Goal: Transaction & Acquisition: Purchase product/service

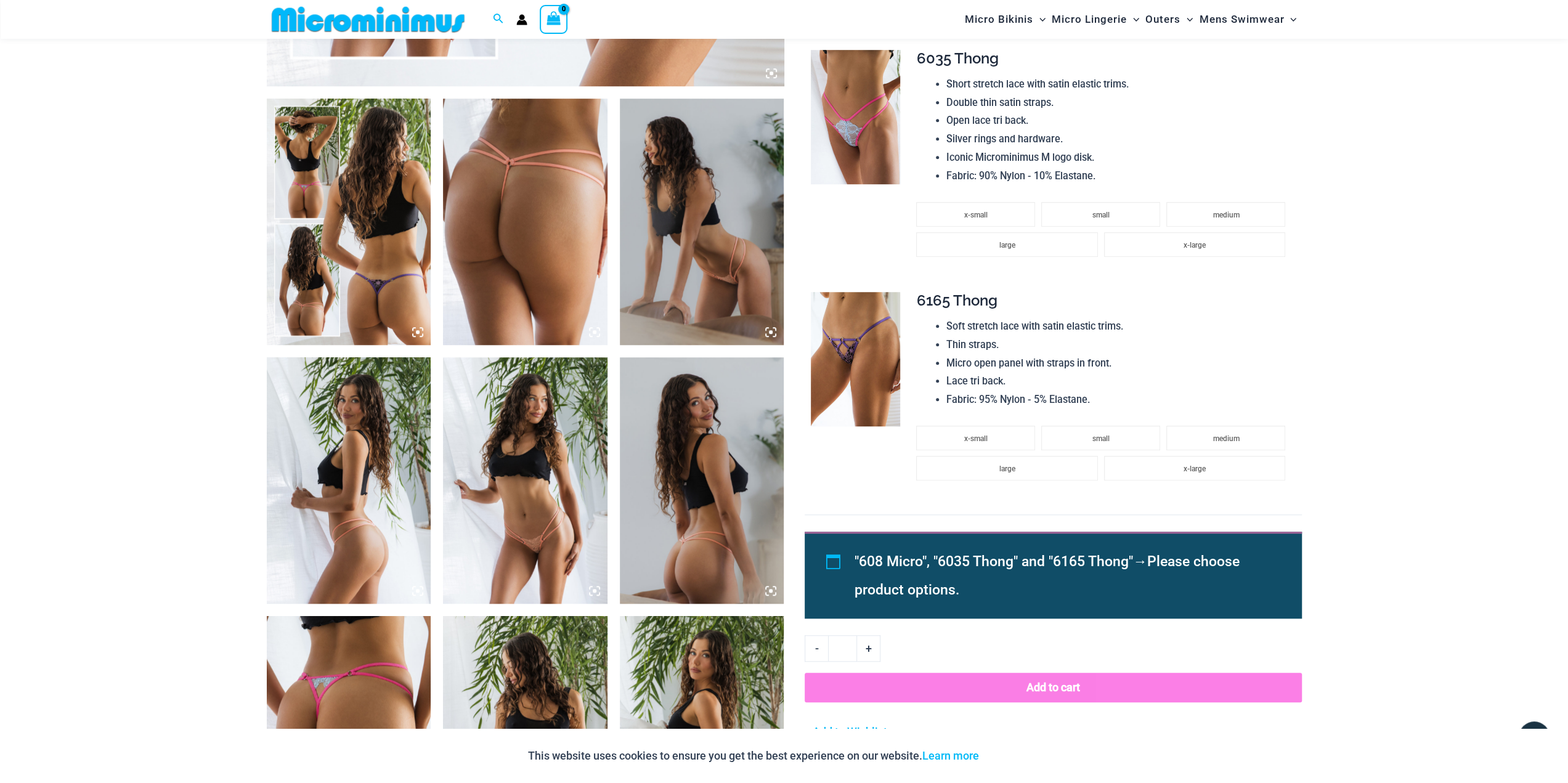
scroll to position [851, 0]
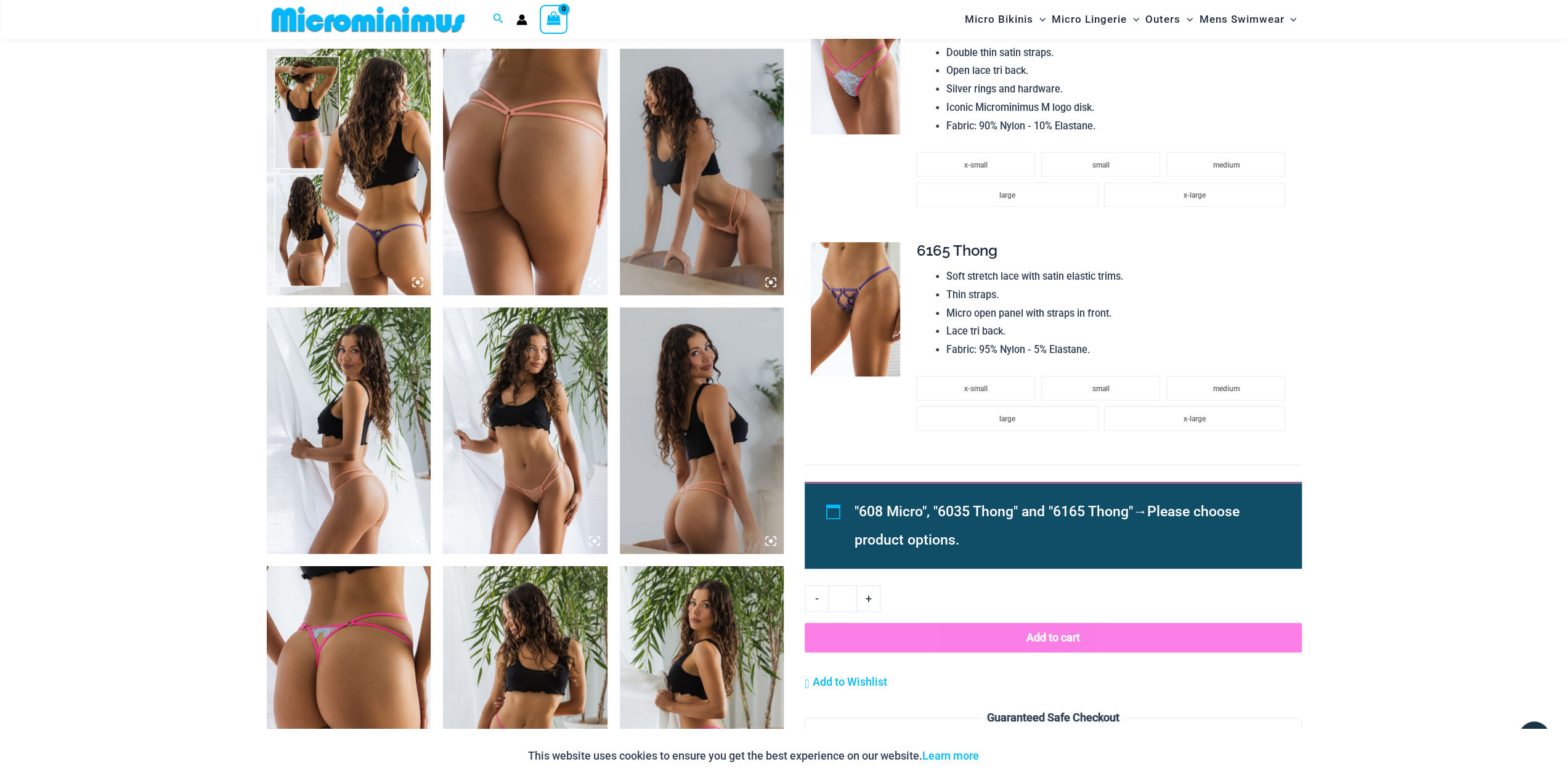
click at [380, 81] on img at bounding box center [348, 172] width 164 height 246
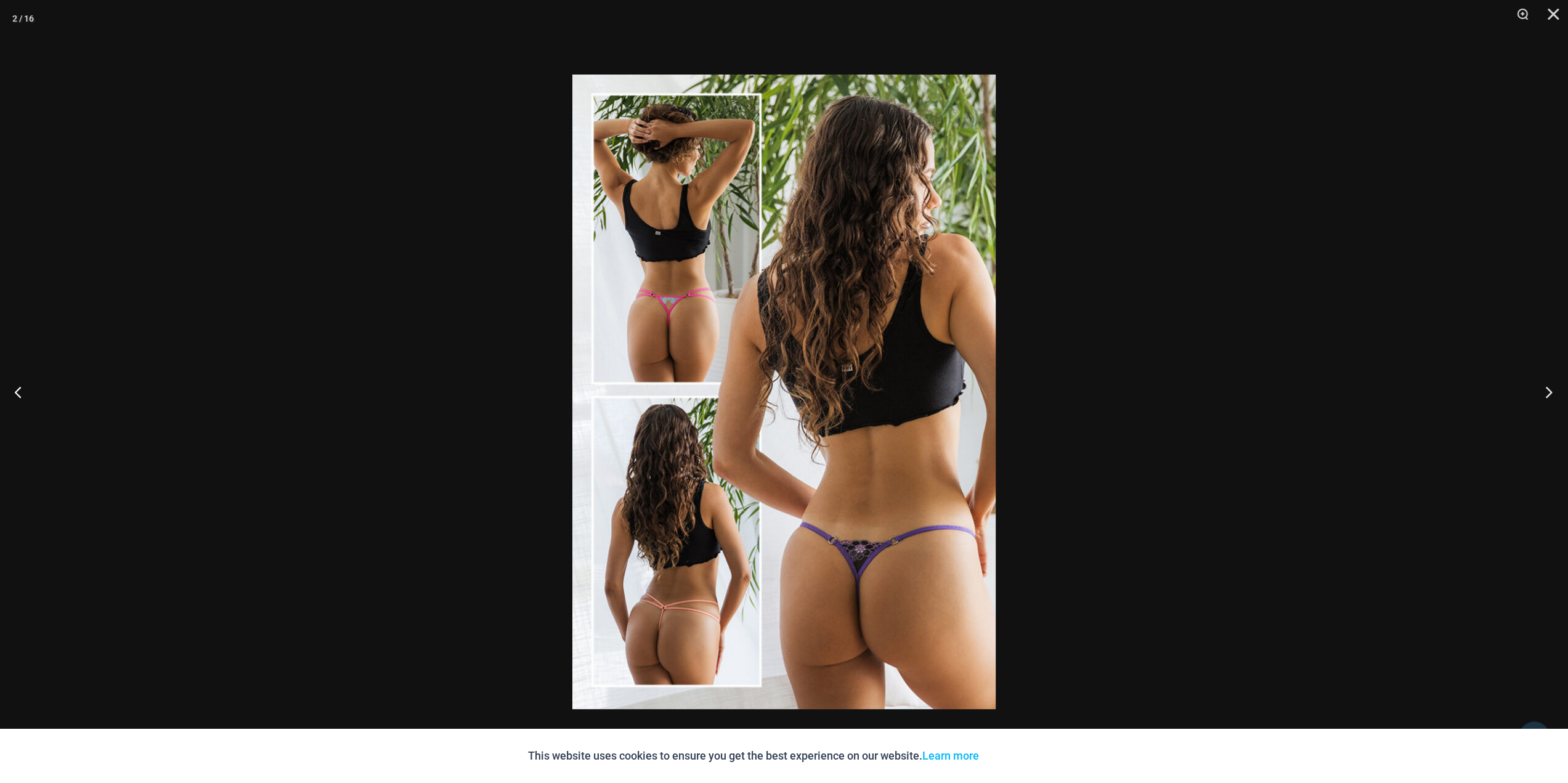
click at [1545, 391] on button "Next" at bounding box center [1545, 392] width 47 height 62
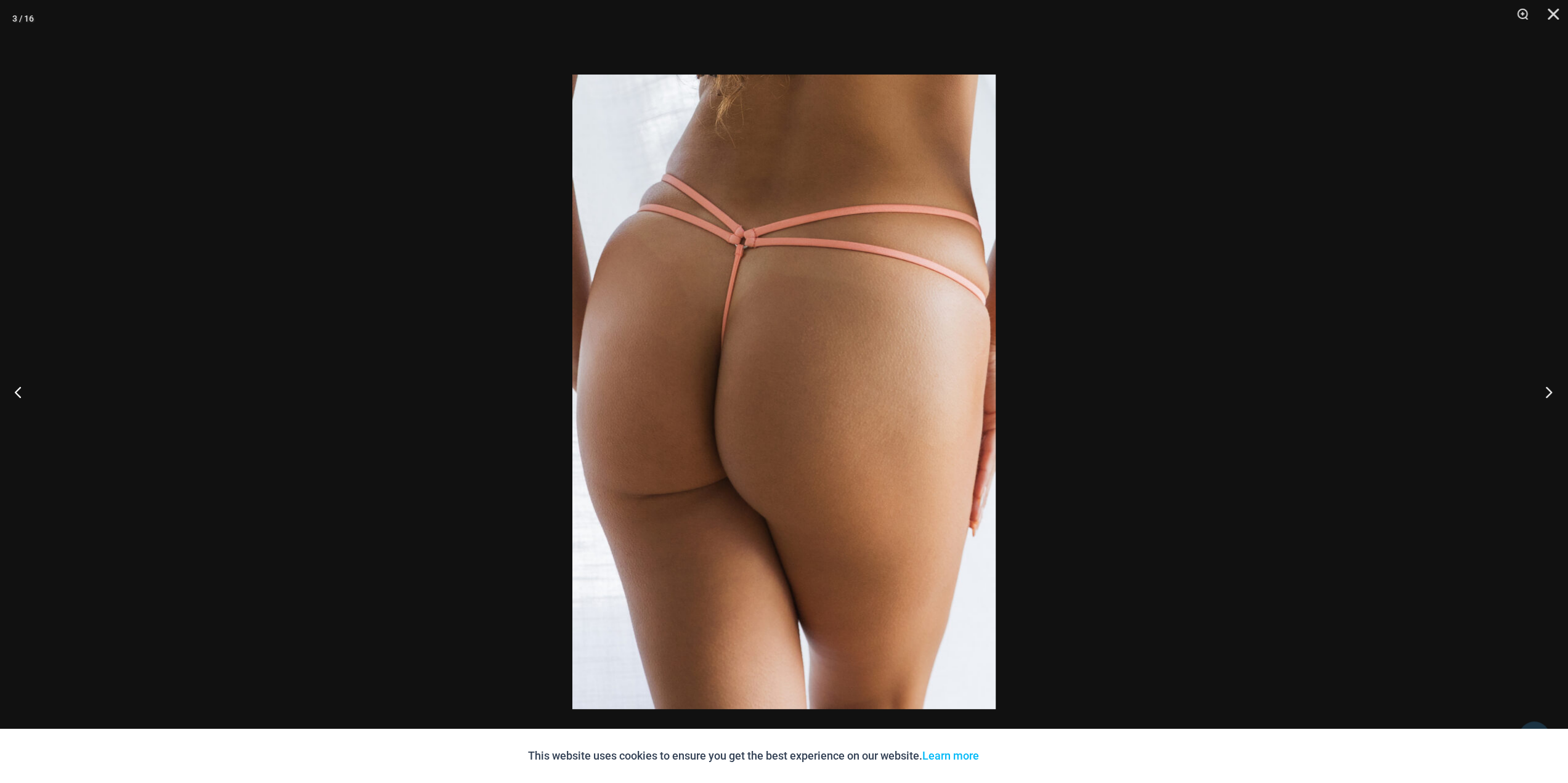
click at [1545, 391] on button "Next" at bounding box center [1545, 392] width 47 height 62
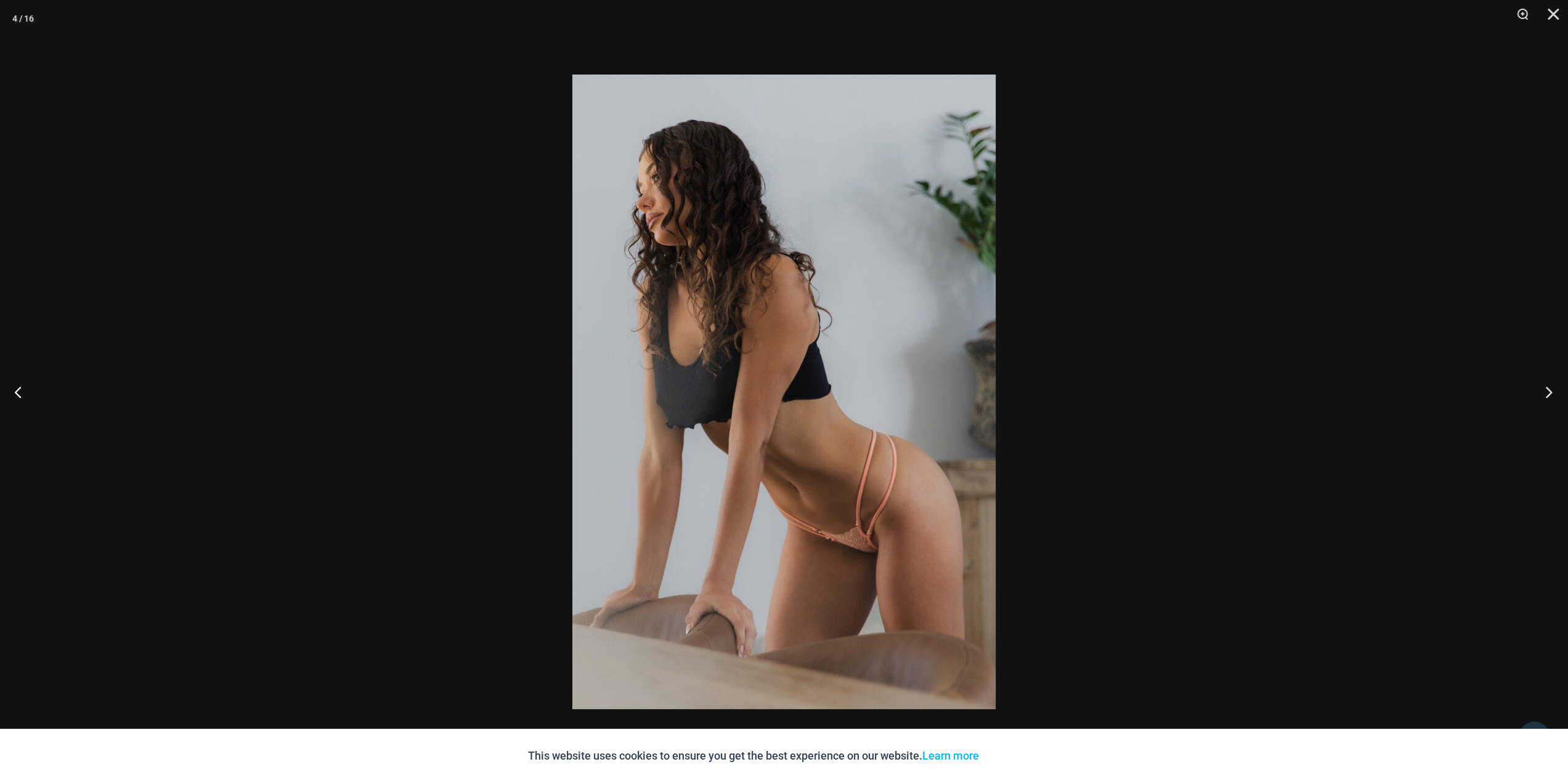
click at [1545, 391] on button "Next" at bounding box center [1545, 392] width 47 height 62
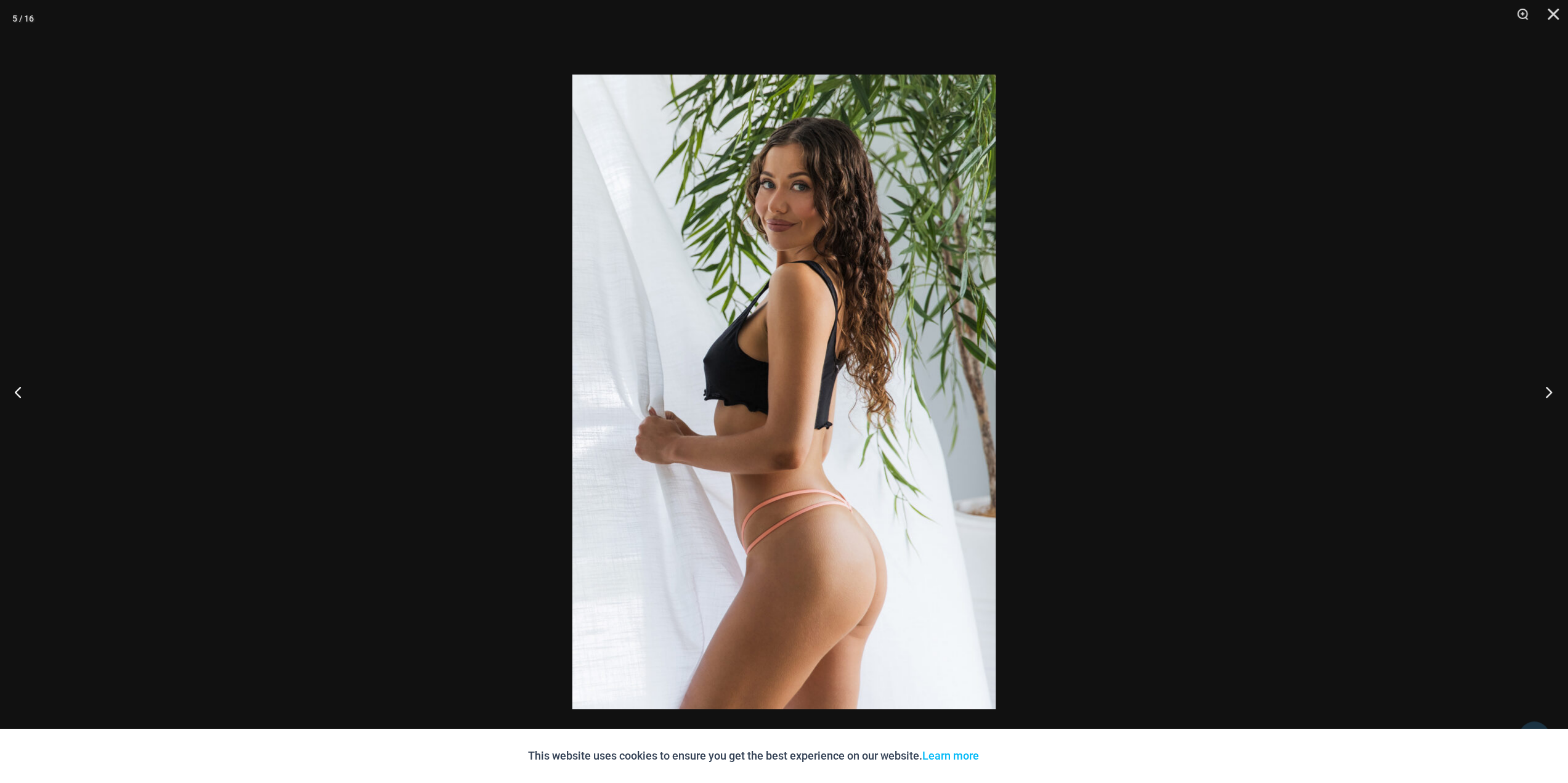
click at [1545, 391] on button "Next" at bounding box center [1545, 392] width 47 height 62
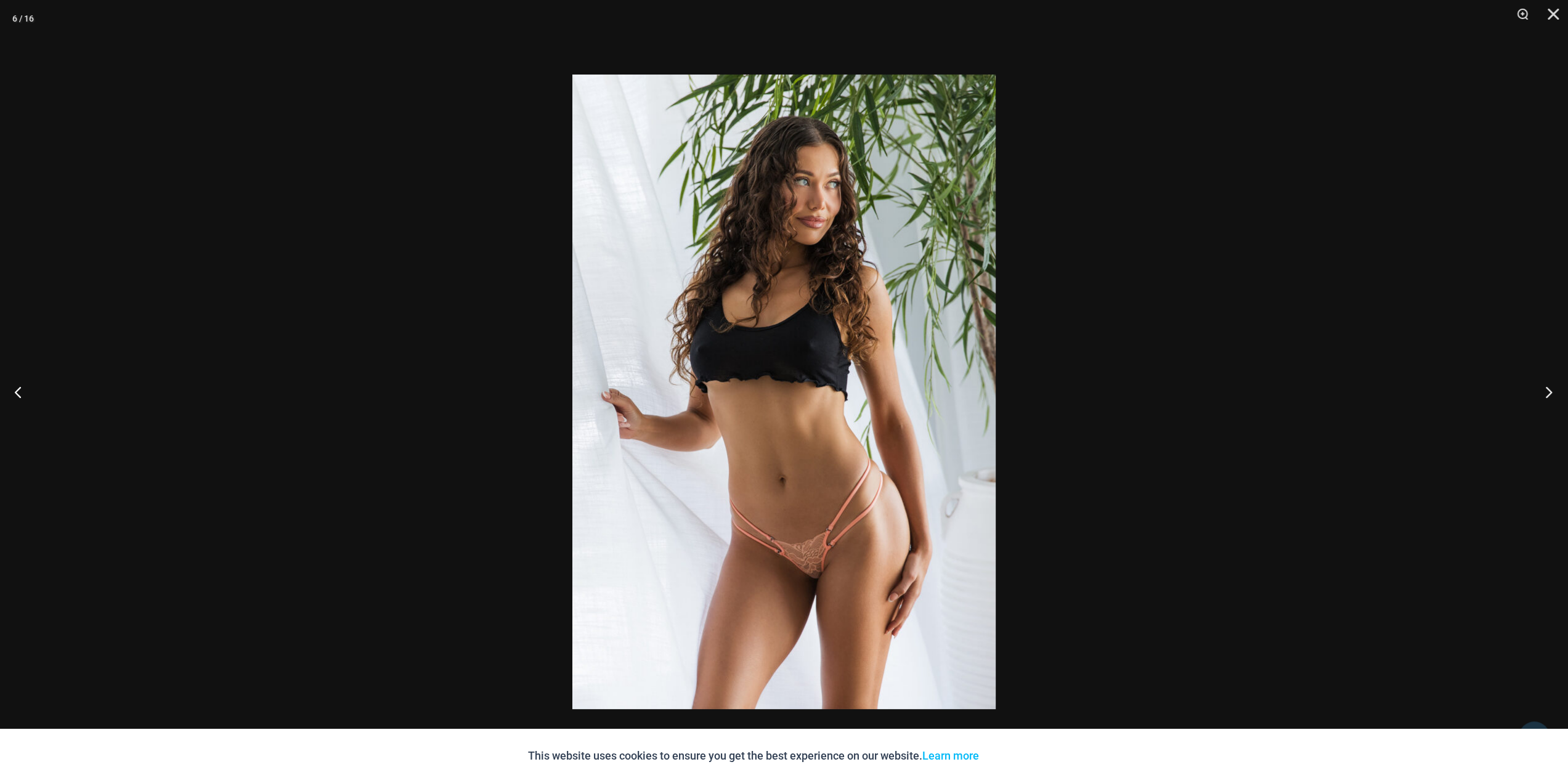
click at [1545, 391] on button "Next" at bounding box center [1545, 392] width 47 height 62
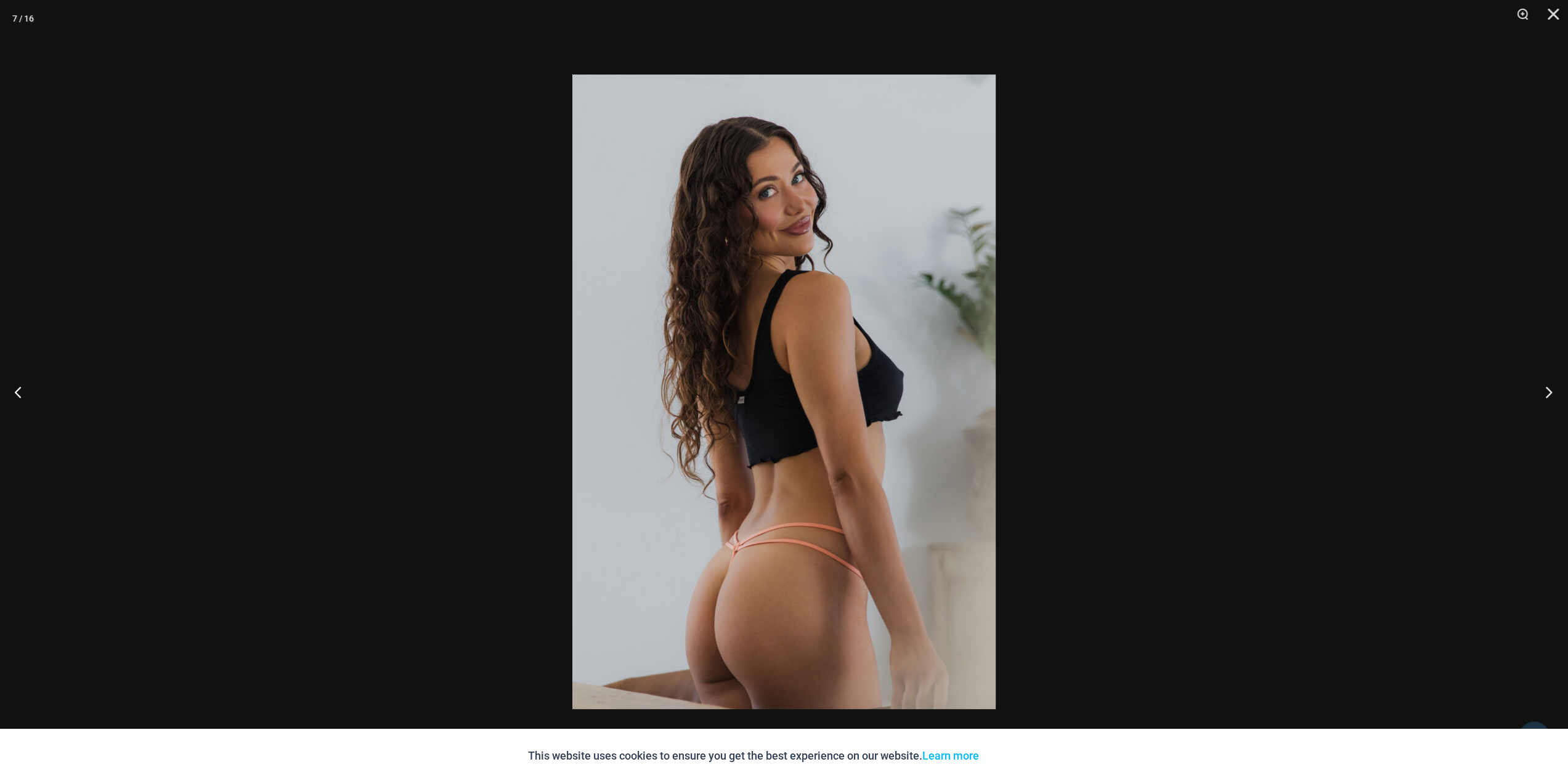
click at [1545, 391] on button "Next" at bounding box center [1545, 392] width 47 height 62
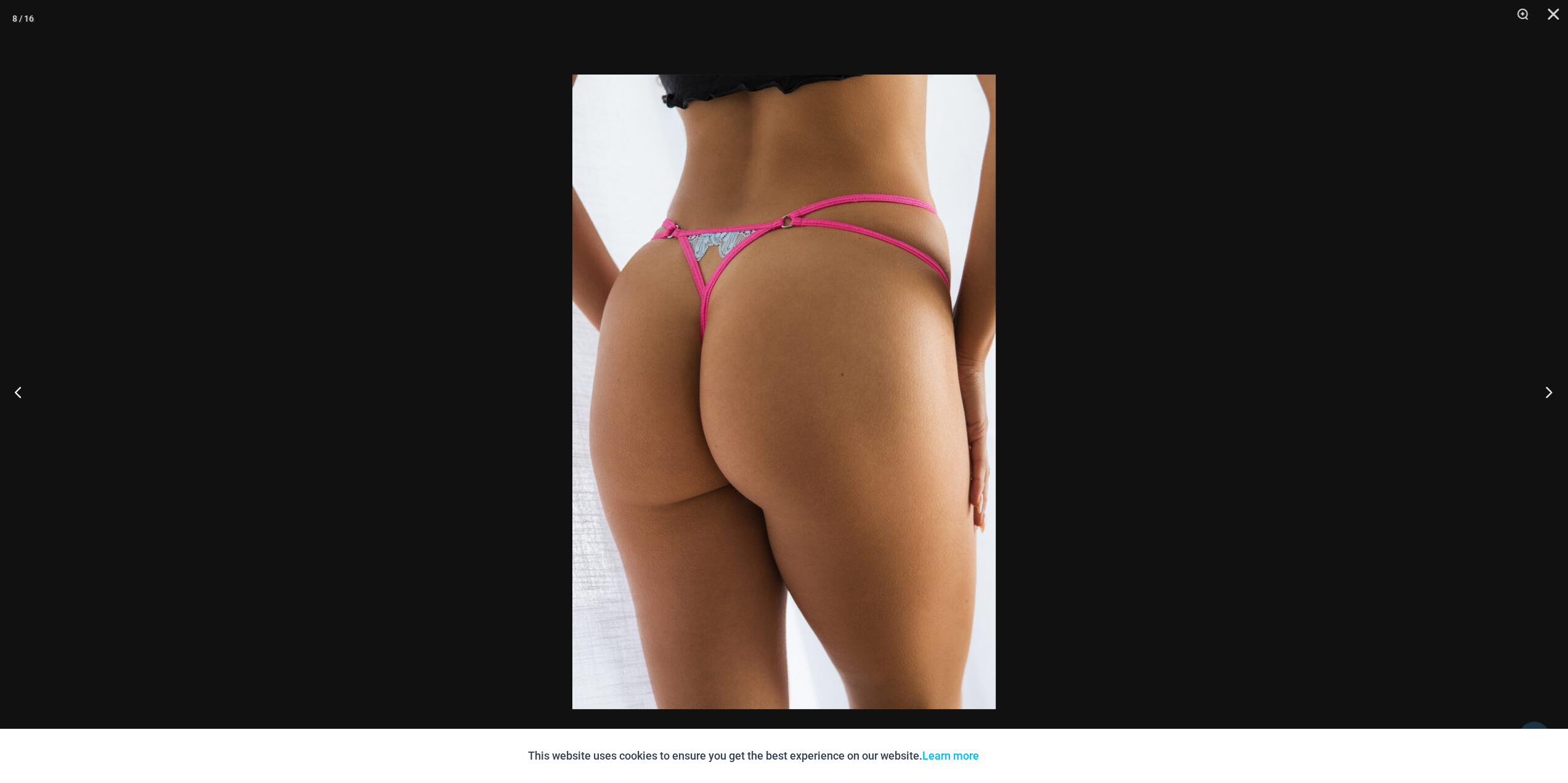
click at [1545, 391] on button "Next" at bounding box center [1545, 392] width 47 height 62
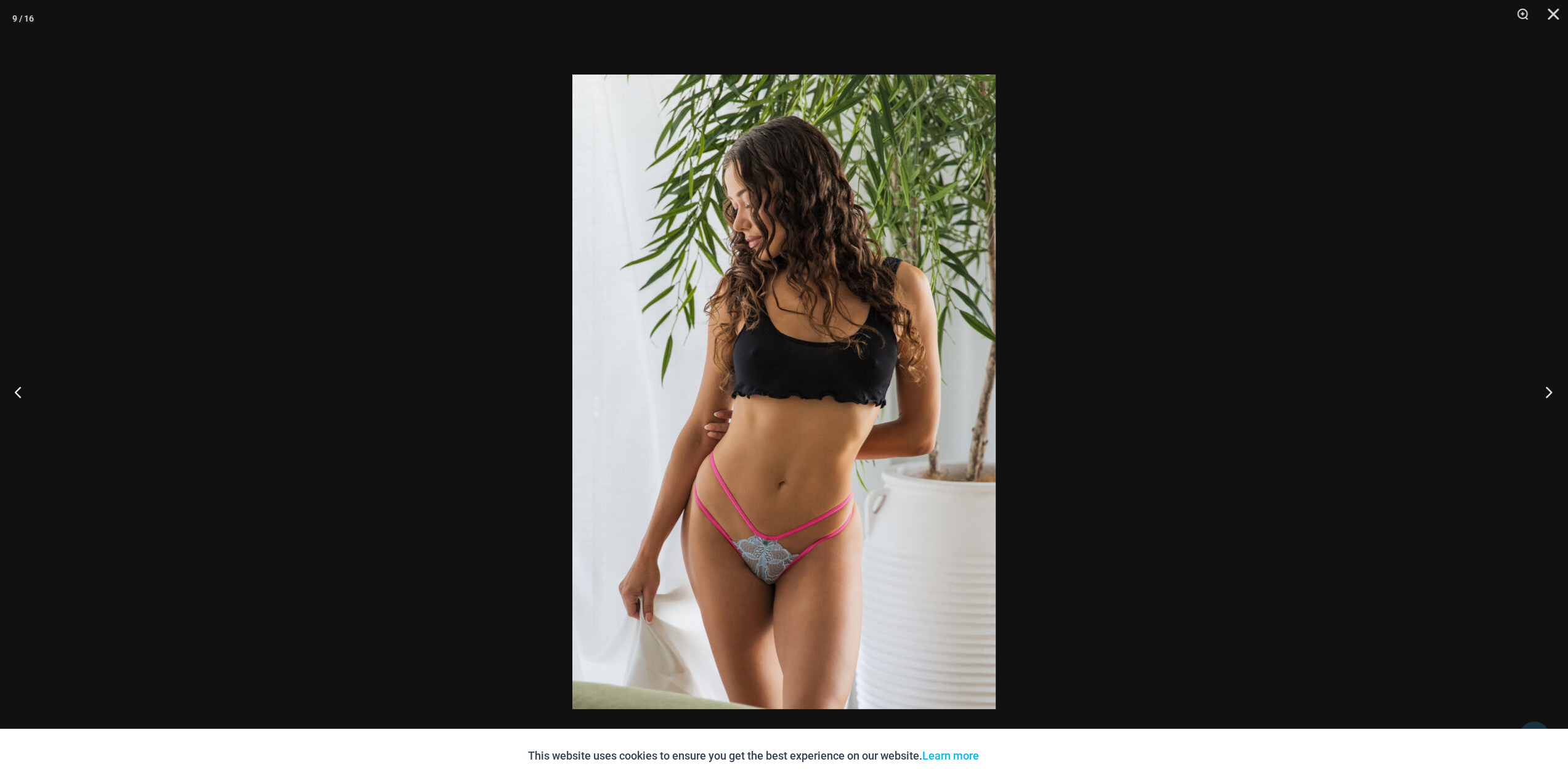
click at [1545, 391] on button "Next" at bounding box center [1545, 392] width 47 height 62
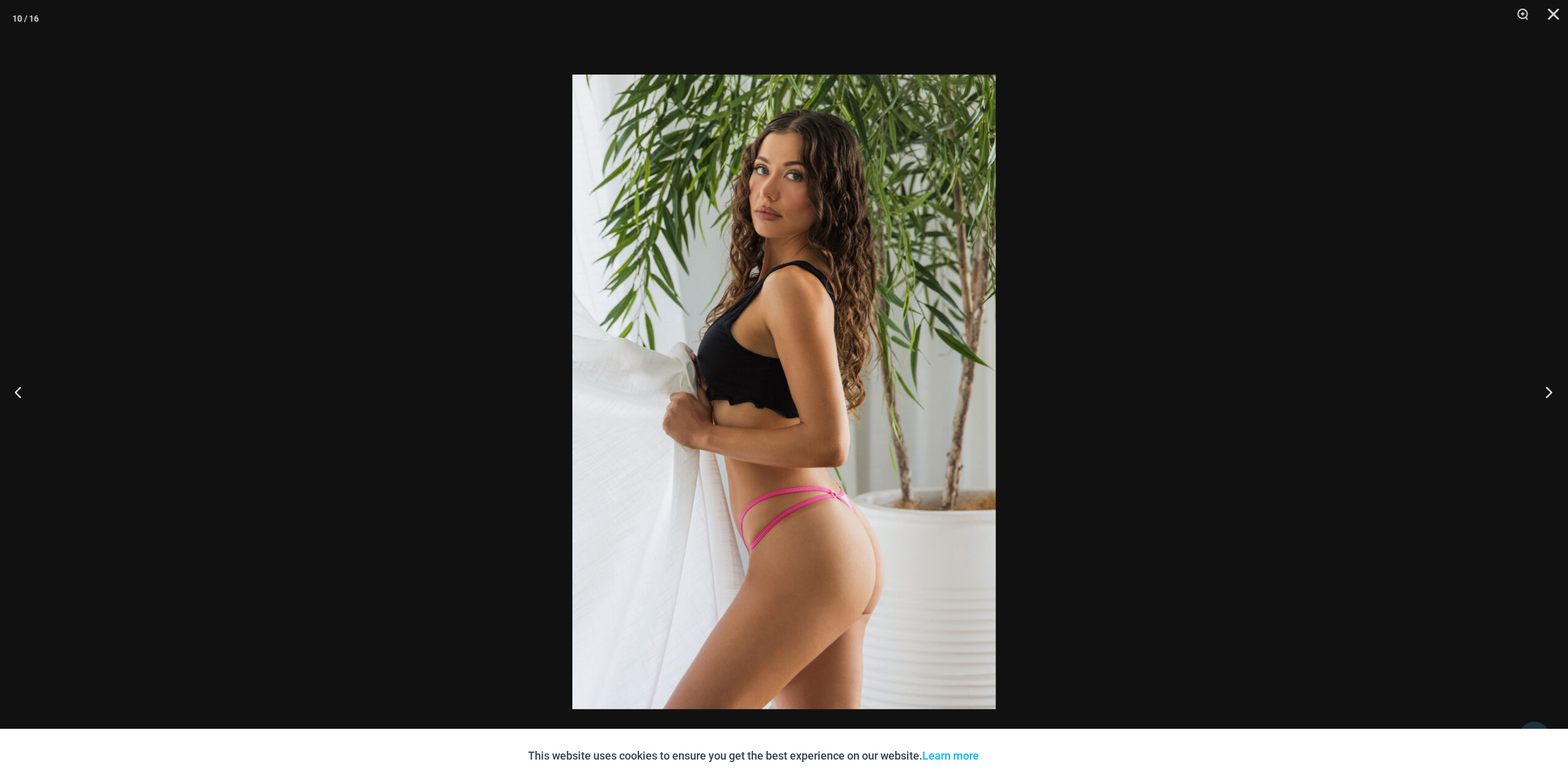
click at [1545, 391] on button "Next" at bounding box center [1545, 392] width 47 height 62
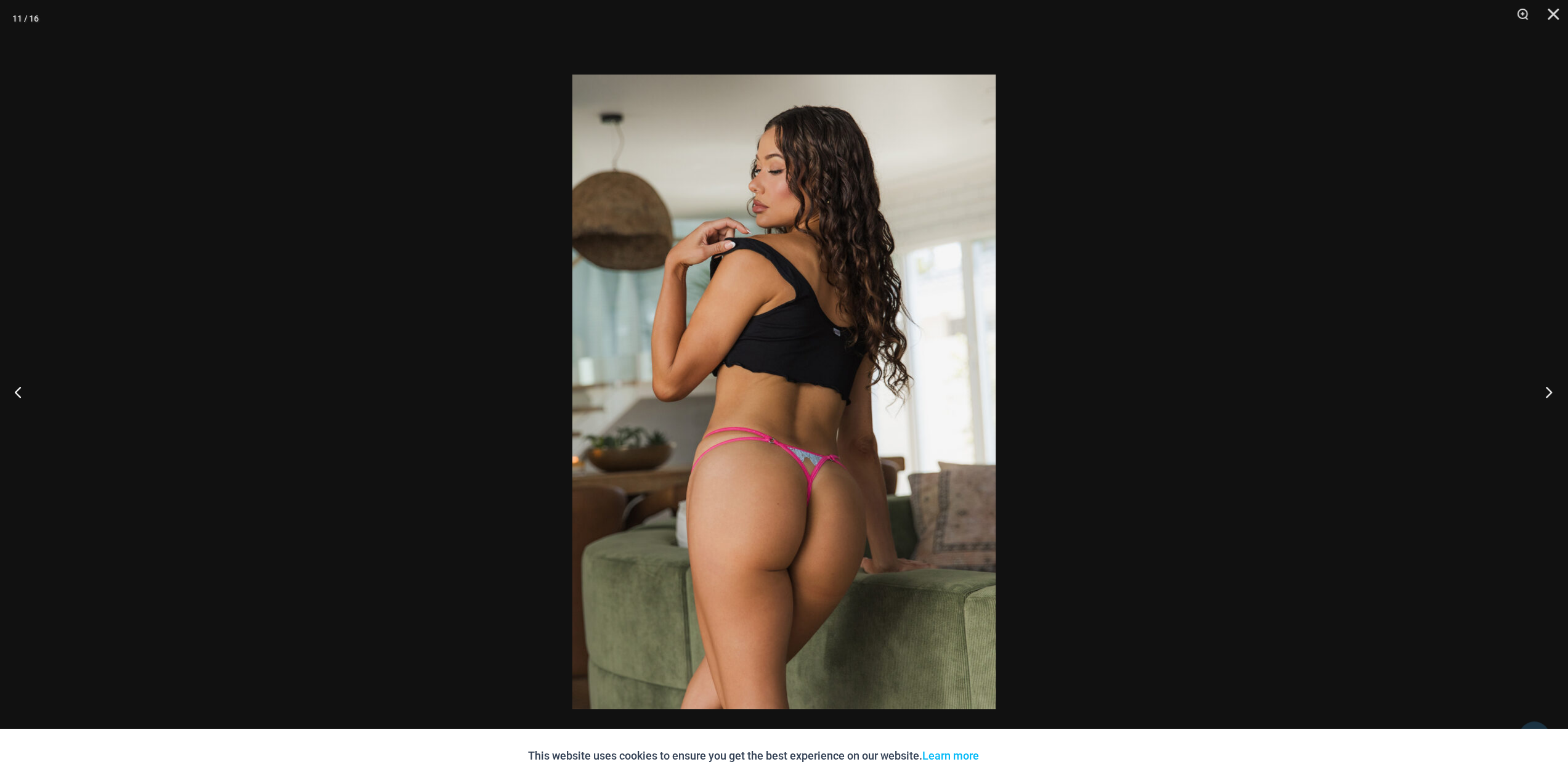
click at [1545, 391] on button "Next" at bounding box center [1545, 392] width 47 height 62
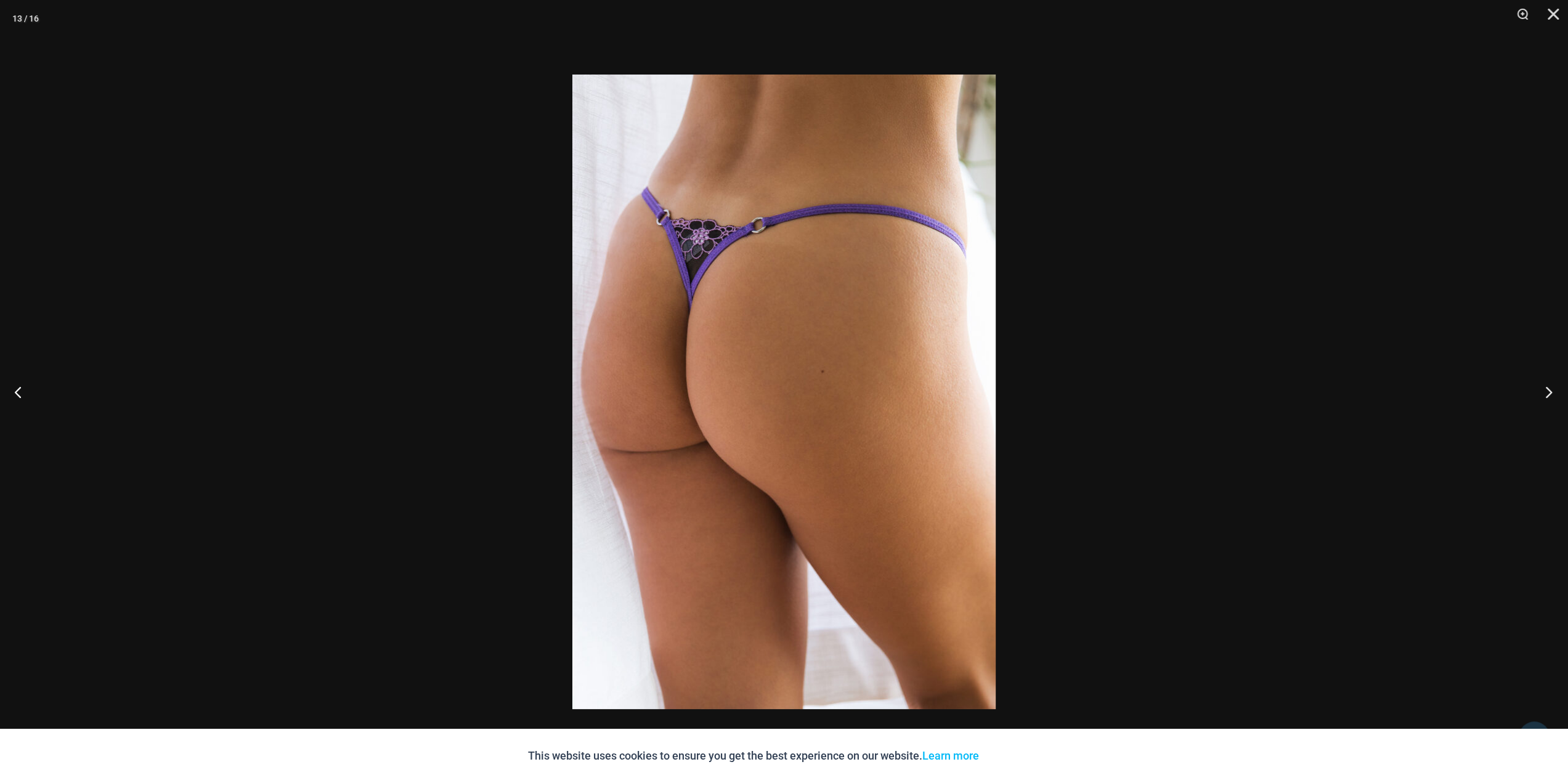
click at [1545, 391] on button "Next" at bounding box center [1545, 392] width 47 height 62
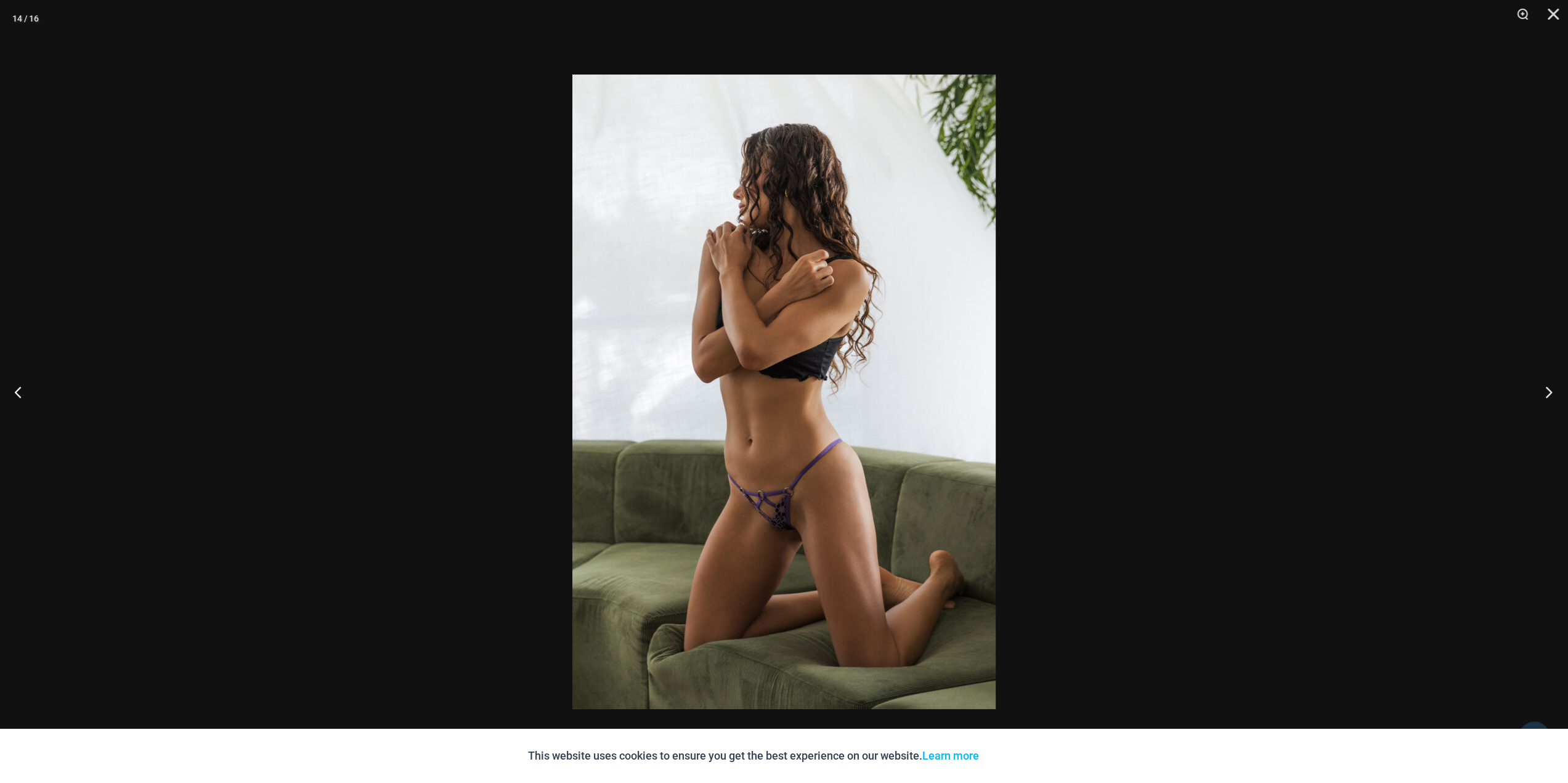
click at [1545, 391] on button "Next" at bounding box center [1545, 392] width 47 height 62
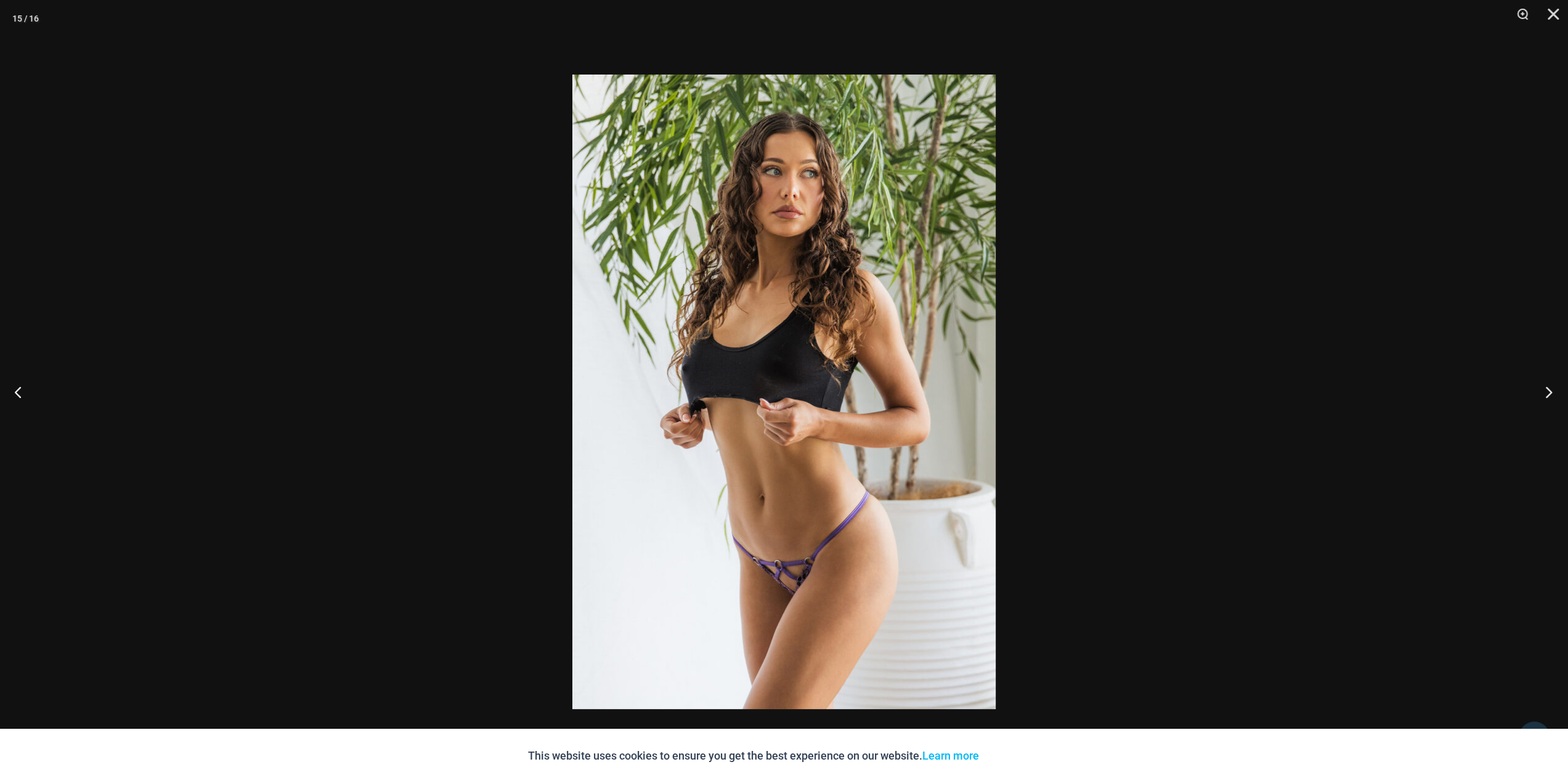
click at [1545, 391] on button "Next" at bounding box center [1545, 392] width 47 height 62
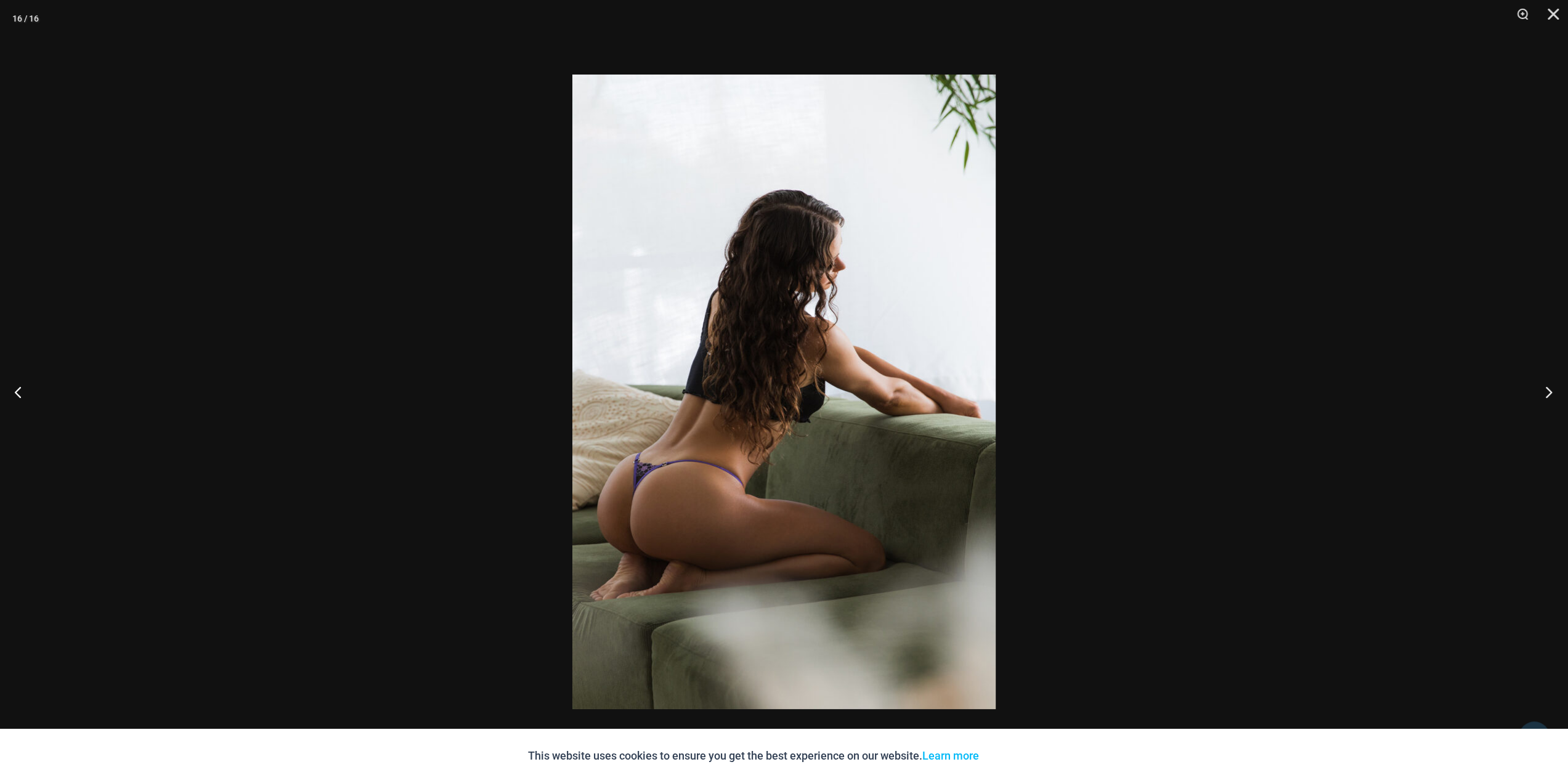
click at [1545, 391] on button "Next" at bounding box center [1545, 392] width 47 height 62
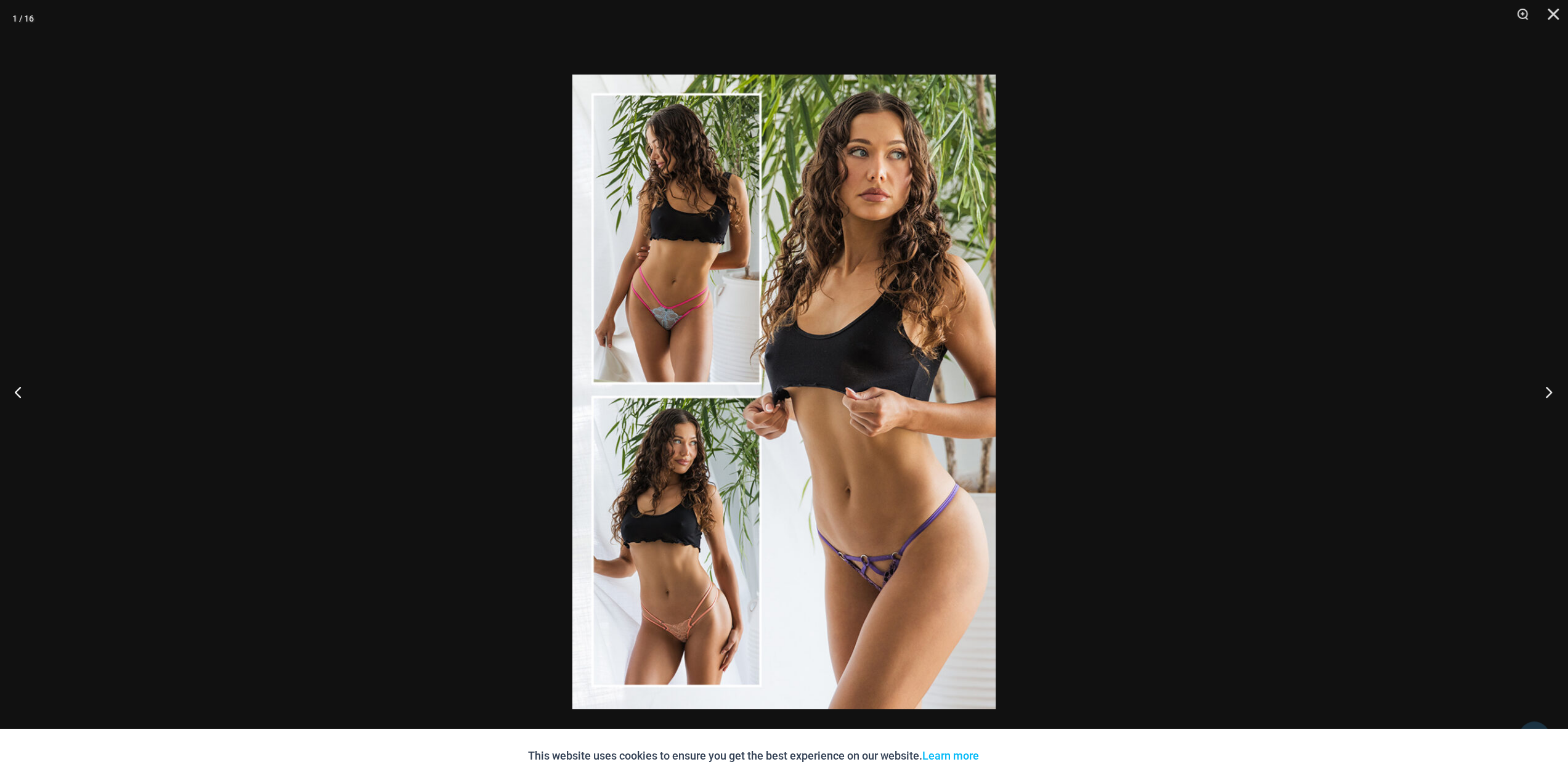
click at [1545, 391] on button "Next" at bounding box center [1545, 392] width 47 height 62
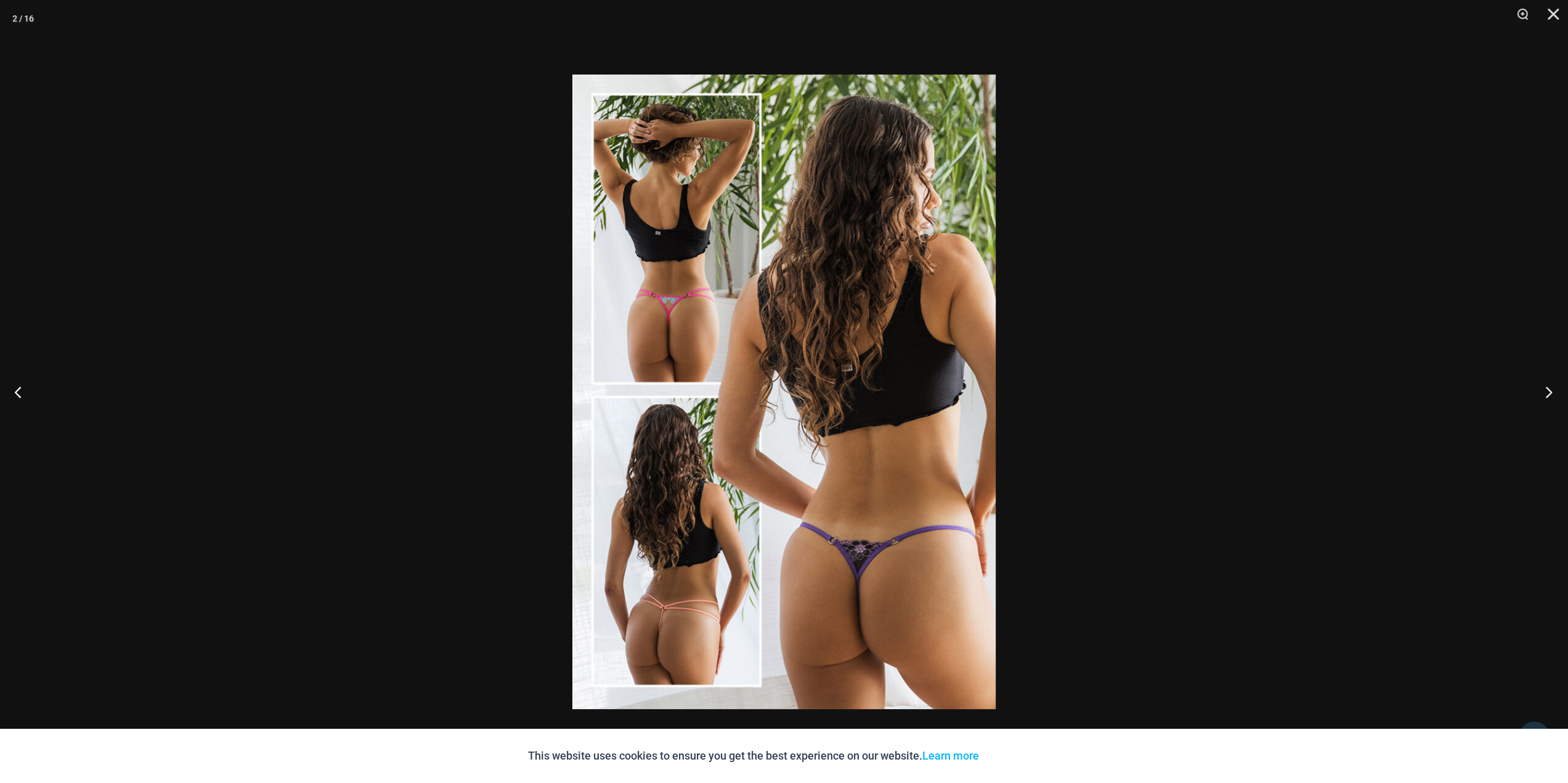
click at [1545, 391] on button "Next" at bounding box center [1545, 392] width 47 height 62
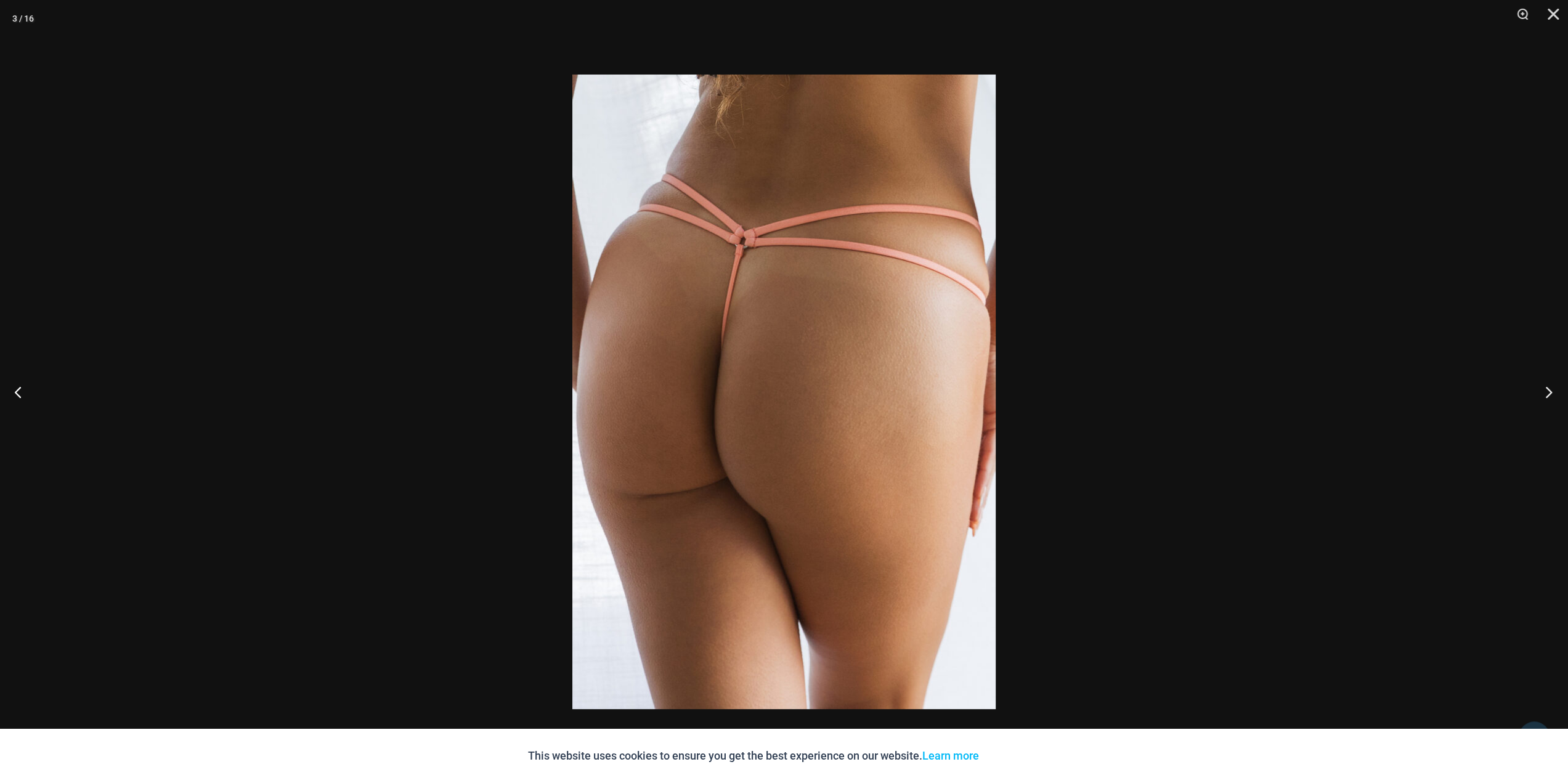
click at [1545, 391] on button "Next" at bounding box center [1545, 392] width 47 height 62
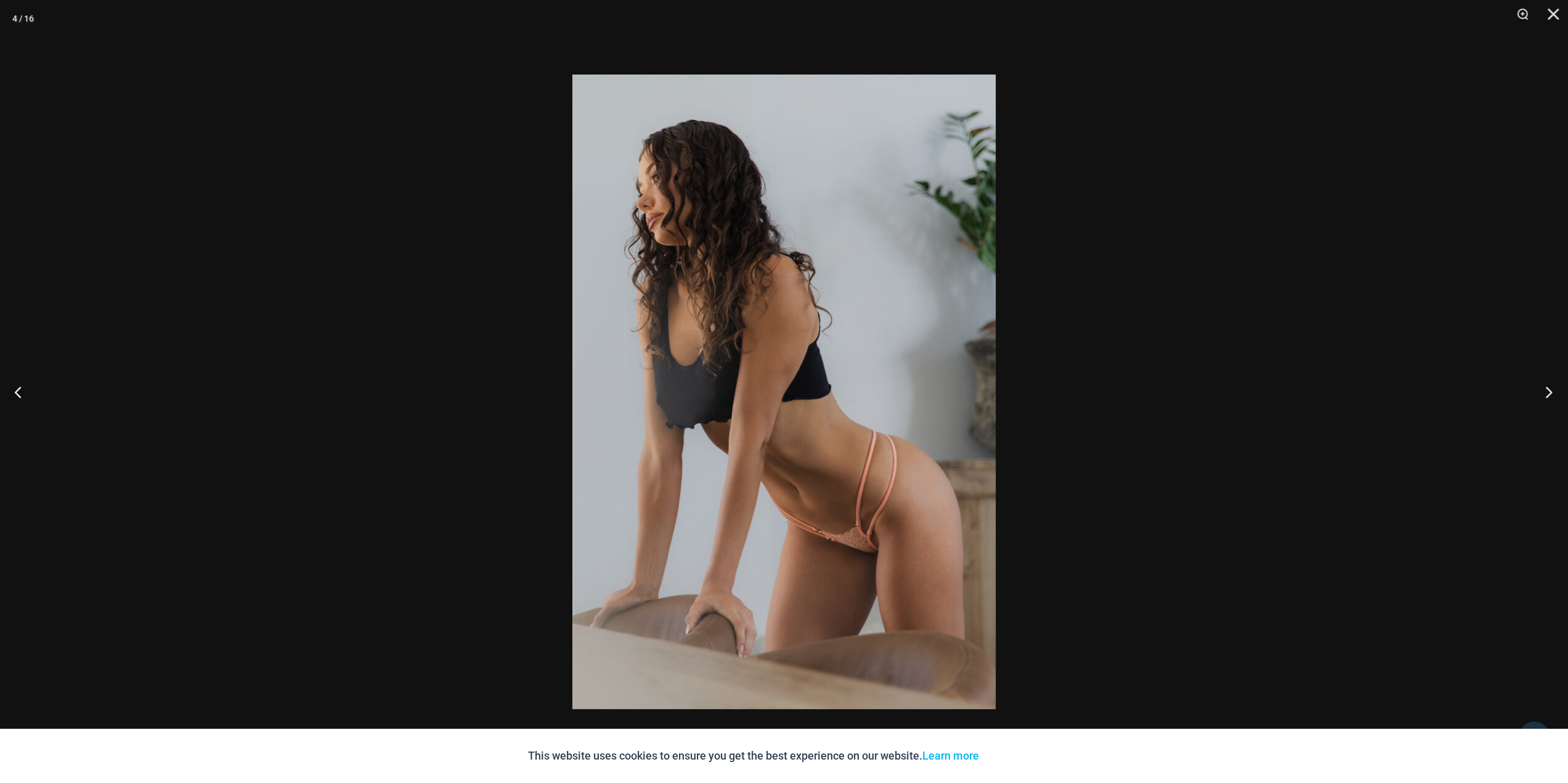
click at [1545, 391] on button "Next" at bounding box center [1545, 392] width 47 height 62
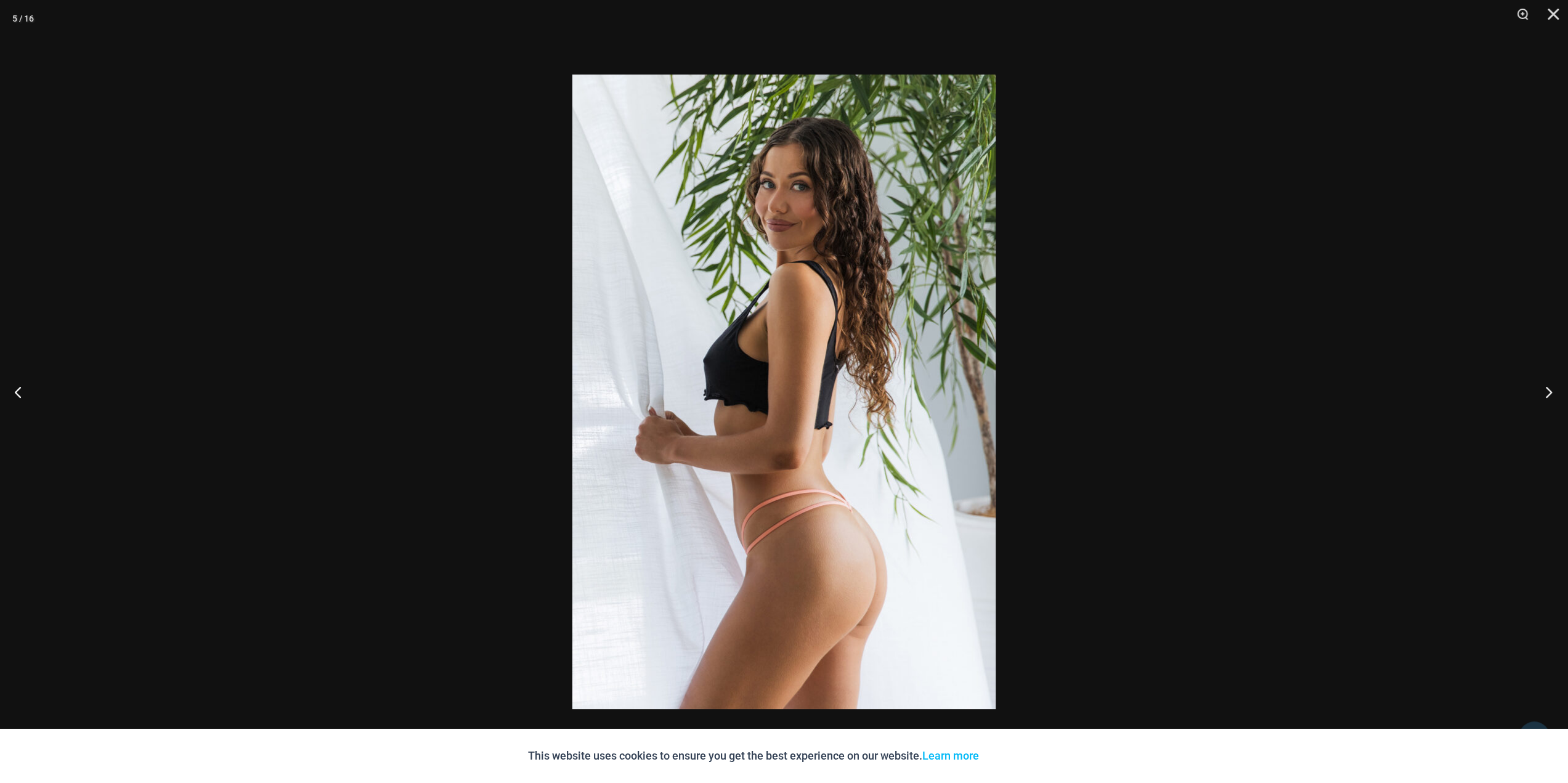
click at [1545, 391] on button "Next" at bounding box center [1545, 392] width 47 height 62
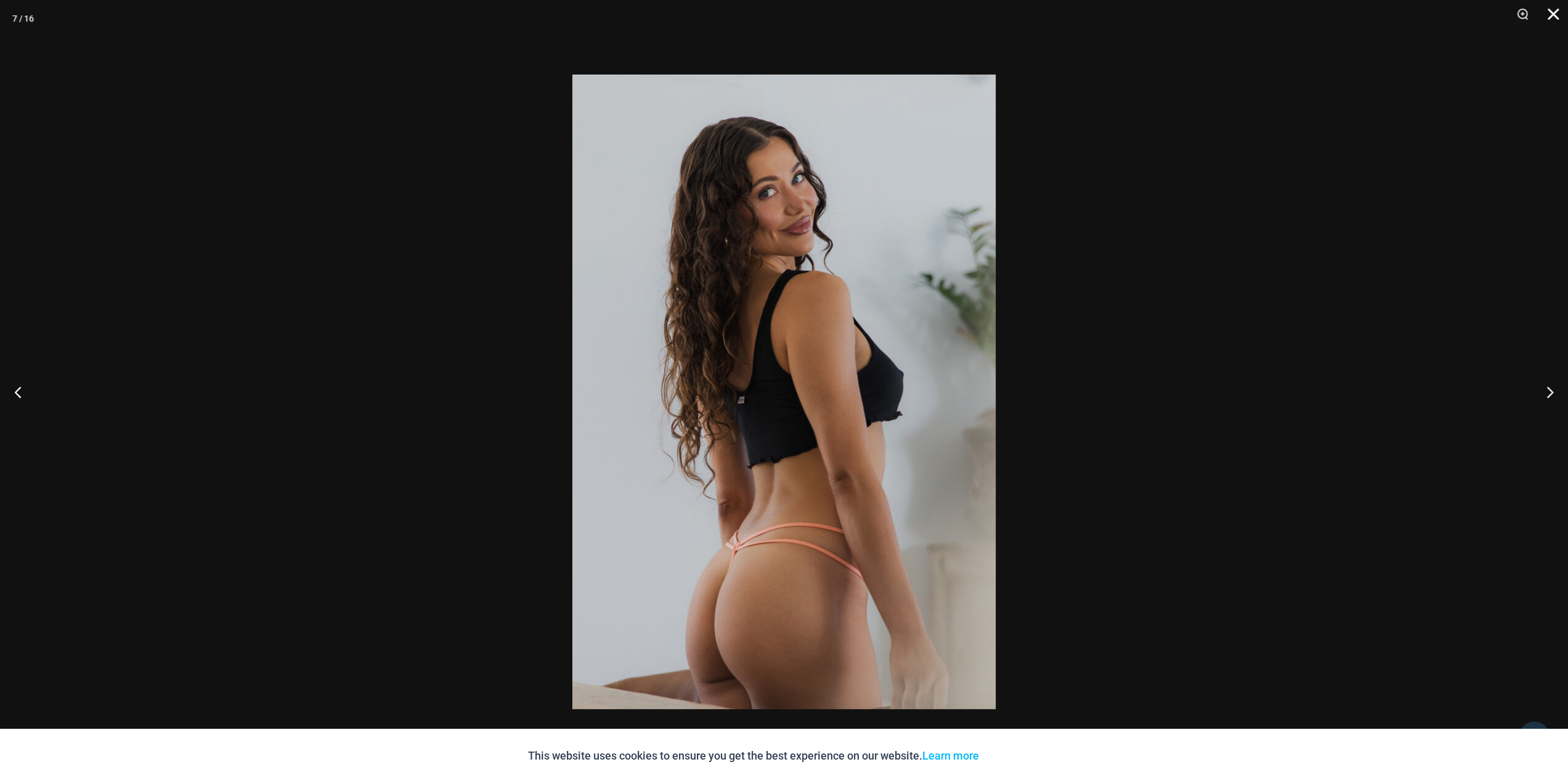
click at [1550, 16] on button "Close" at bounding box center [1548, 18] width 31 height 37
